Goal: Transaction & Acquisition: Book appointment/travel/reservation

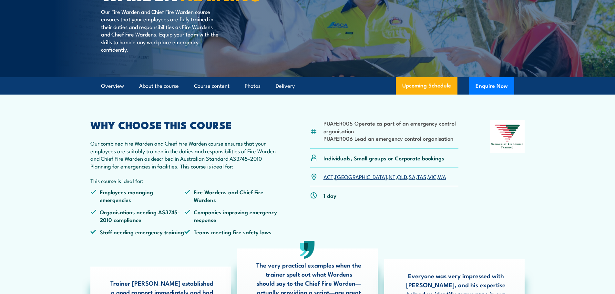
scroll to position [129, 0]
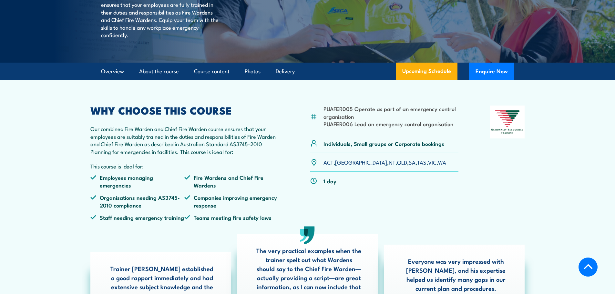
click at [438, 166] on link "WA" at bounding box center [442, 162] width 8 height 8
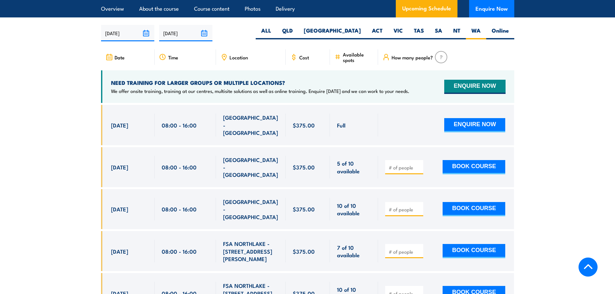
scroll to position [1143, 0]
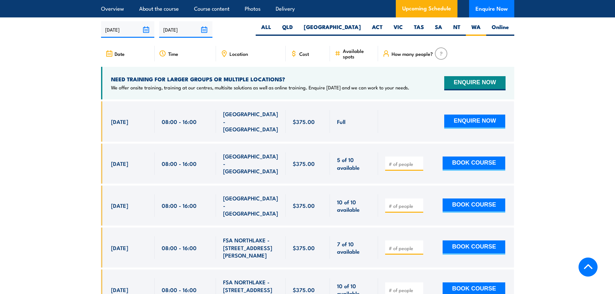
click at [412, 203] on input "number" at bounding box center [405, 206] width 32 height 6
type input "1"
click at [460, 199] on button "BOOK COURSE" at bounding box center [474, 206] width 63 height 14
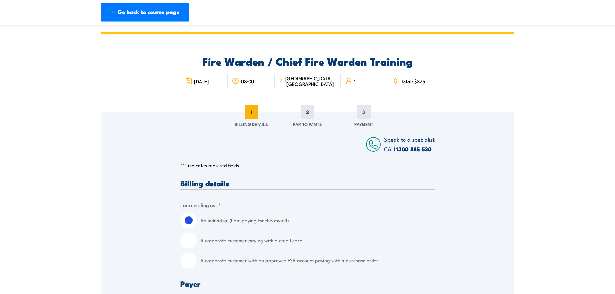
scroll to position [32, 0]
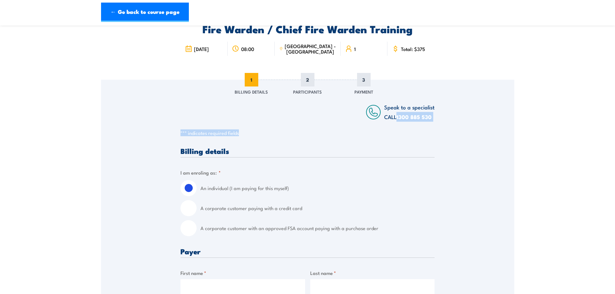
drag, startPoint x: 436, startPoint y: 122, endPoint x: 399, endPoint y: 114, distance: 38.2
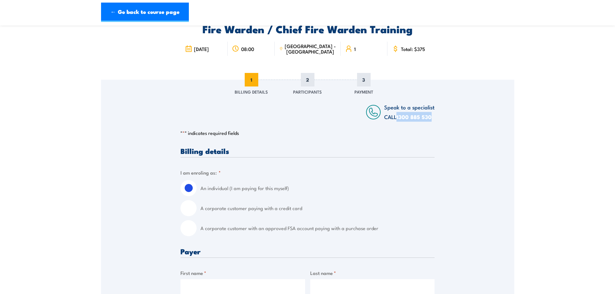
drag, startPoint x: 436, startPoint y: 115, endPoint x: 399, endPoint y: 120, distance: 38.1
copy link "1300 885 530"
